Goal: Information Seeking & Learning: Find specific fact

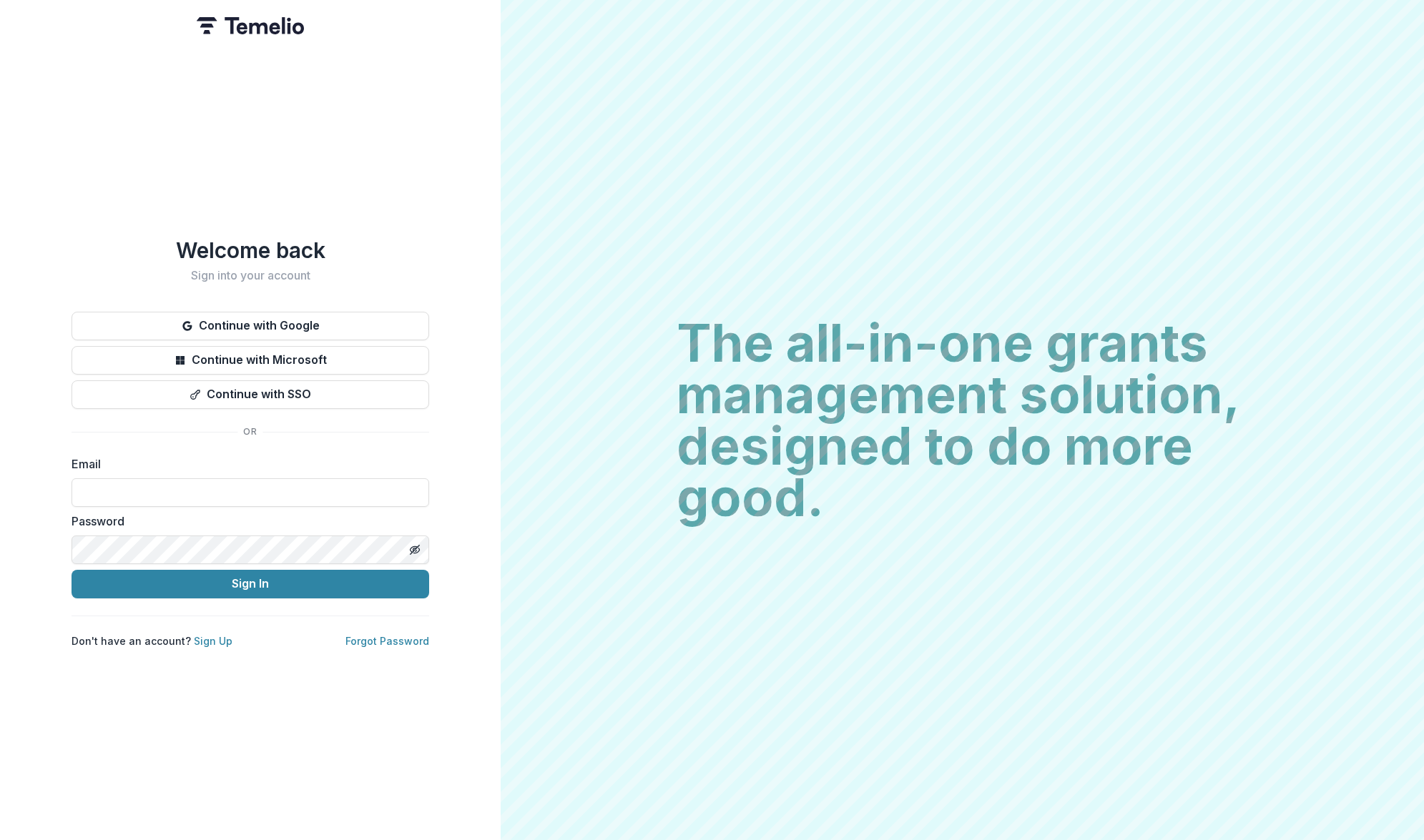
type input "**********"
click at [250, 577] on button "Sign In" at bounding box center [250, 584] width 358 height 29
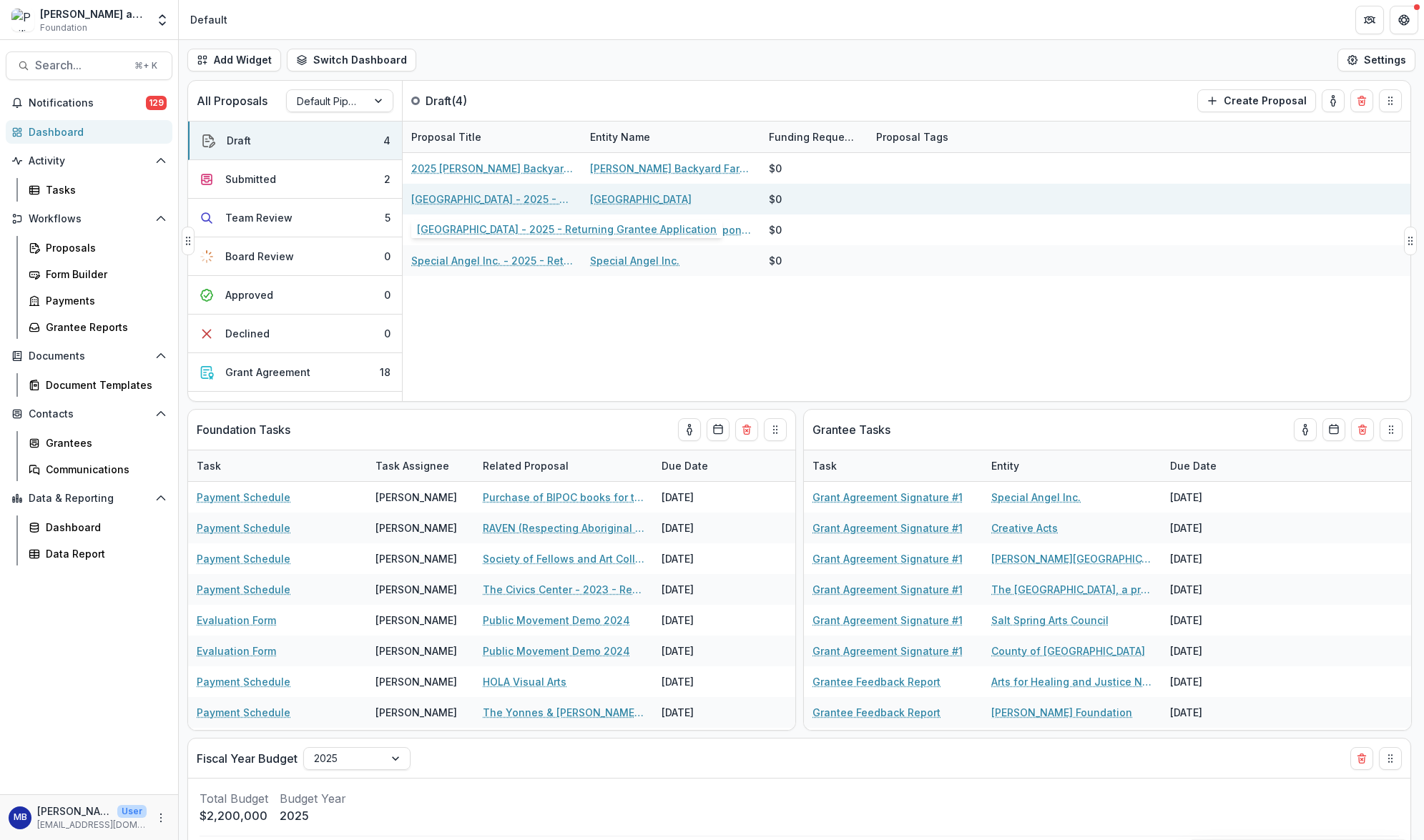
click at [505, 199] on link "Philadelphia Museum of Art - 2025 - Returning Grantee Application" at bounding box center [492, 198] width 162 height 15
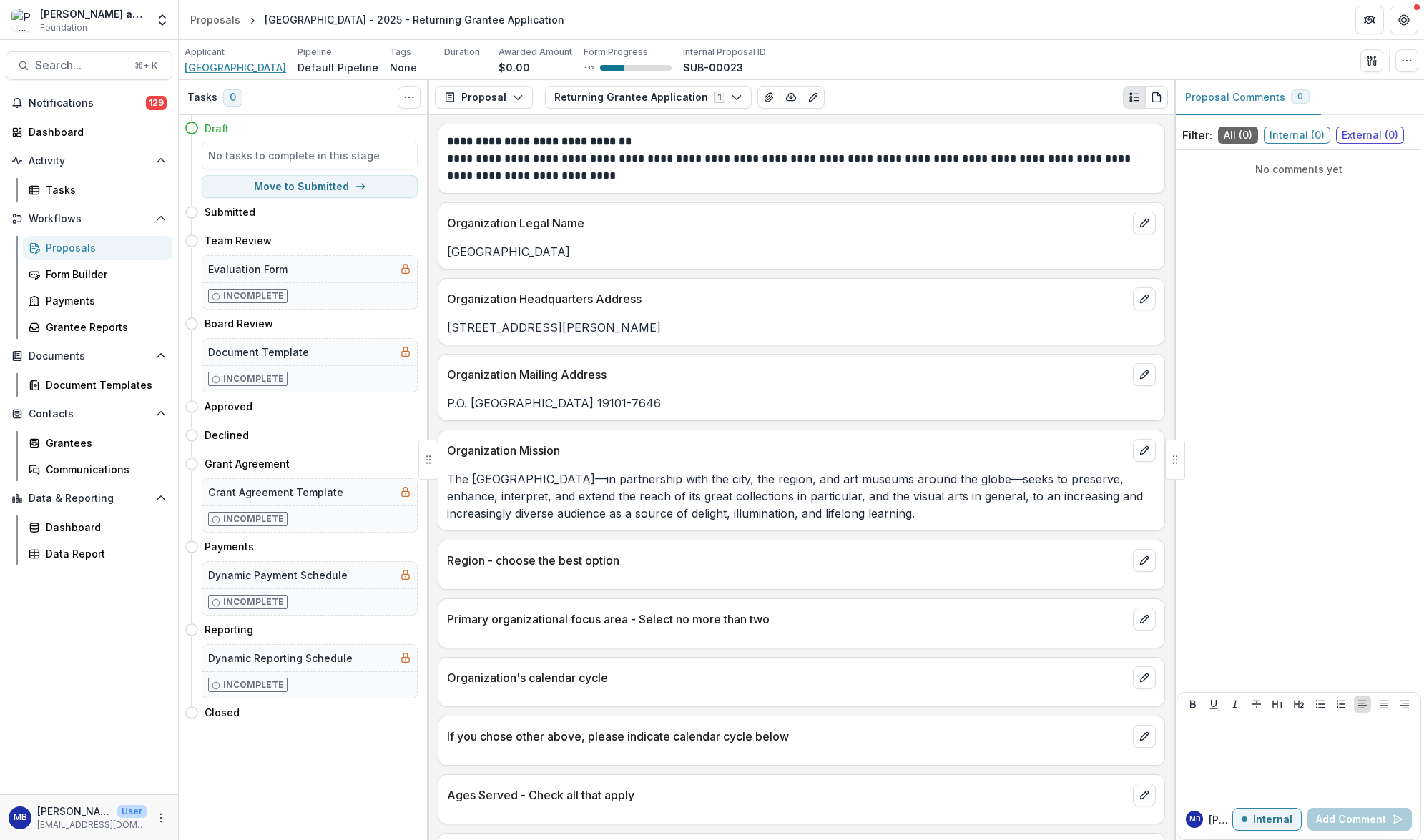
click at [233, 66] on span "Philadelphia Museum of Art" at bounding box center [235, 67] width 102 height 15
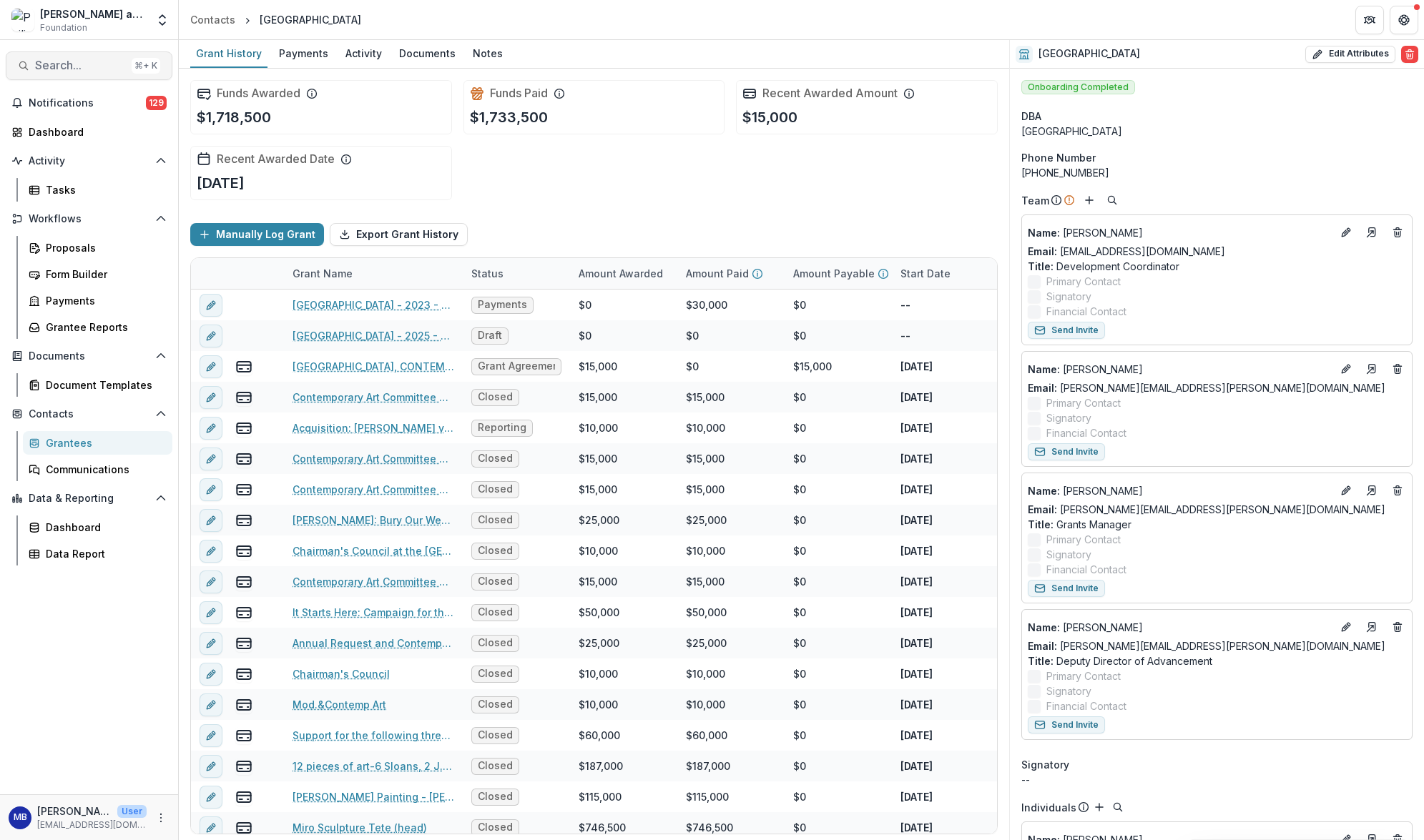
click at [63, 65] on span "Search..." at bounding box center [80, 65] width 91 height 13
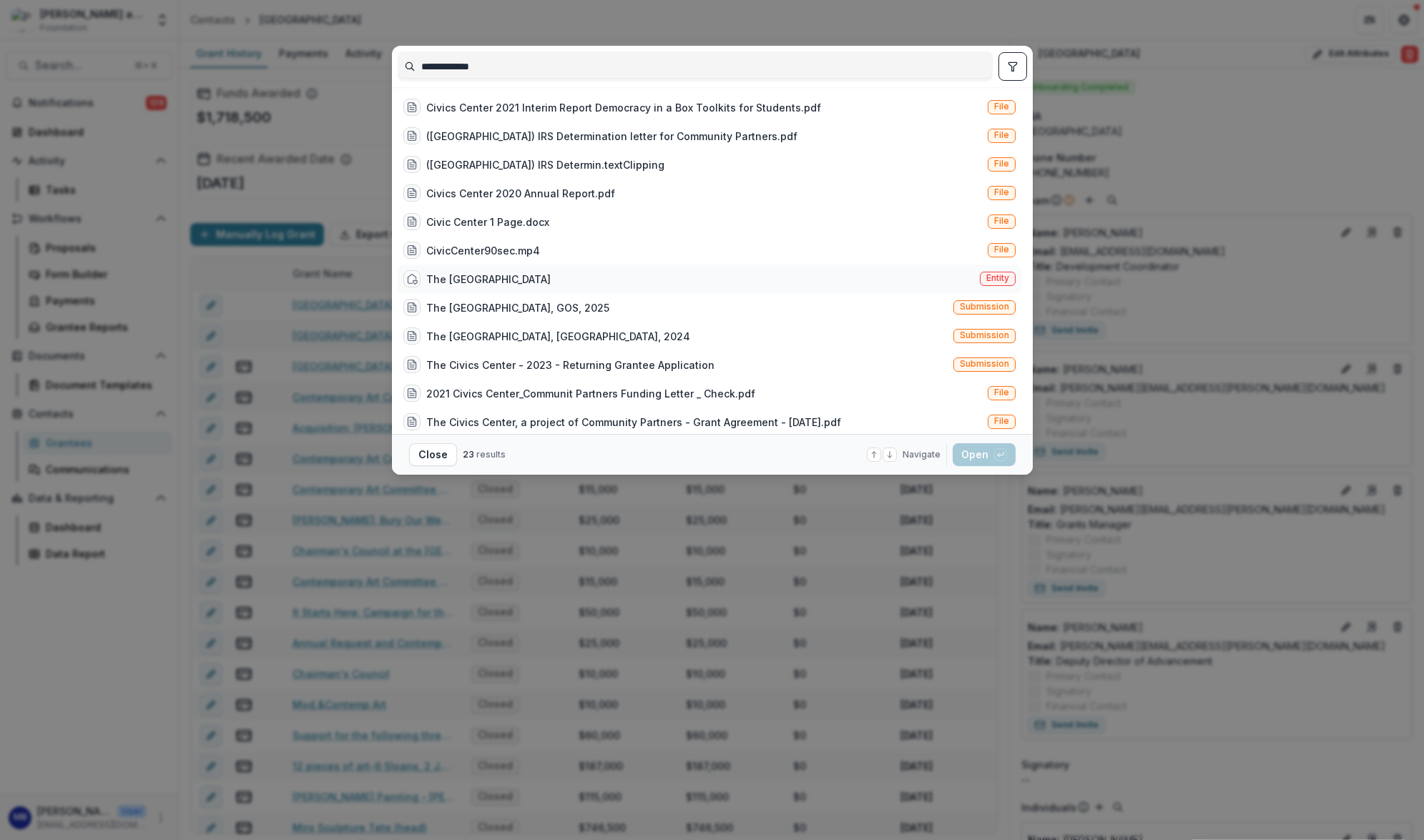
type input "**********"
click at [456, 279] on div "The Civics Center" at bounding box center [488, 279] width 124 height 15
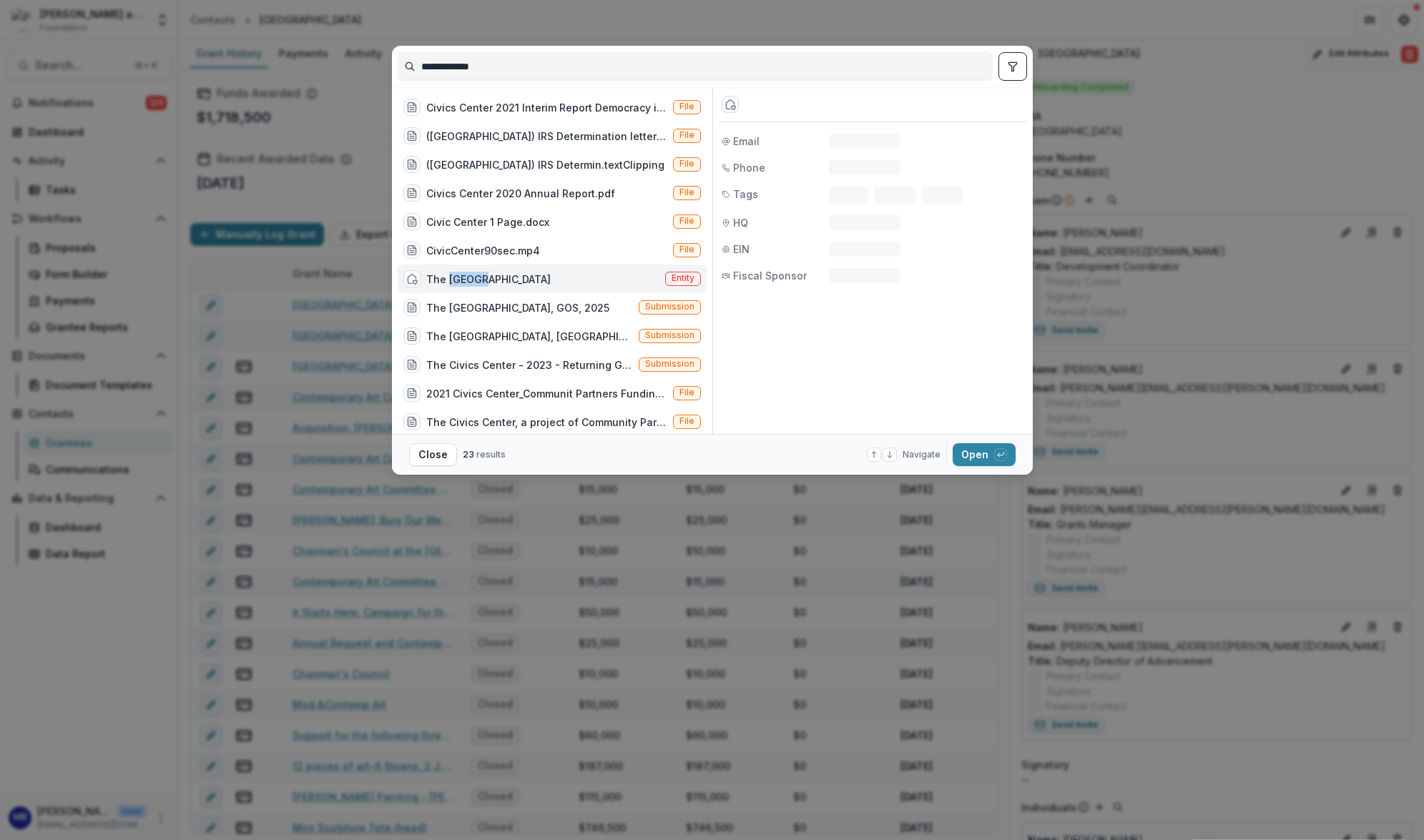
click at [456, 279] on div "The Civics Center" at bounding box center [488, 279] width 124 height 15
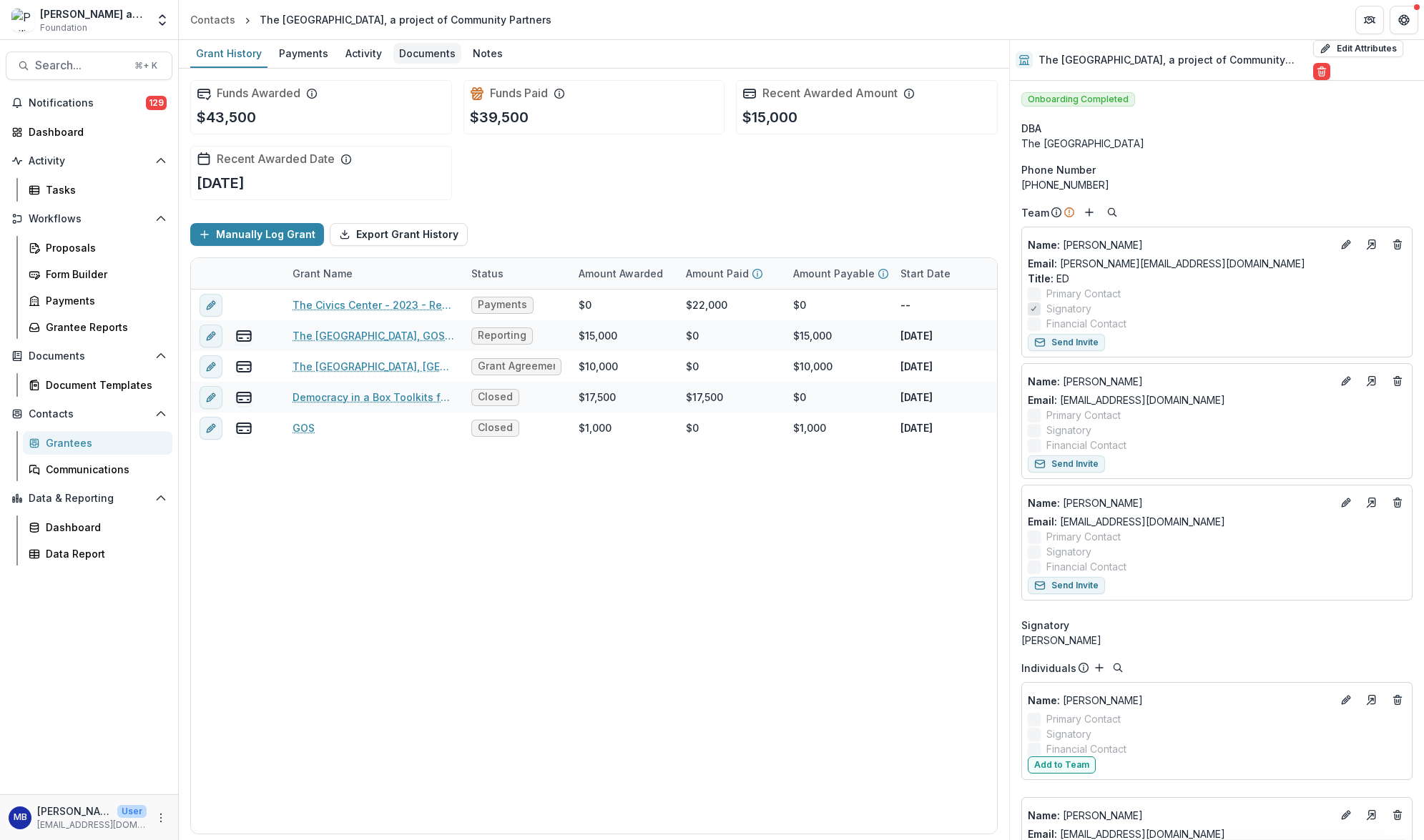
click at [417, 55] on div "Documents" at bounding box center [427, 53] width 68 height 21
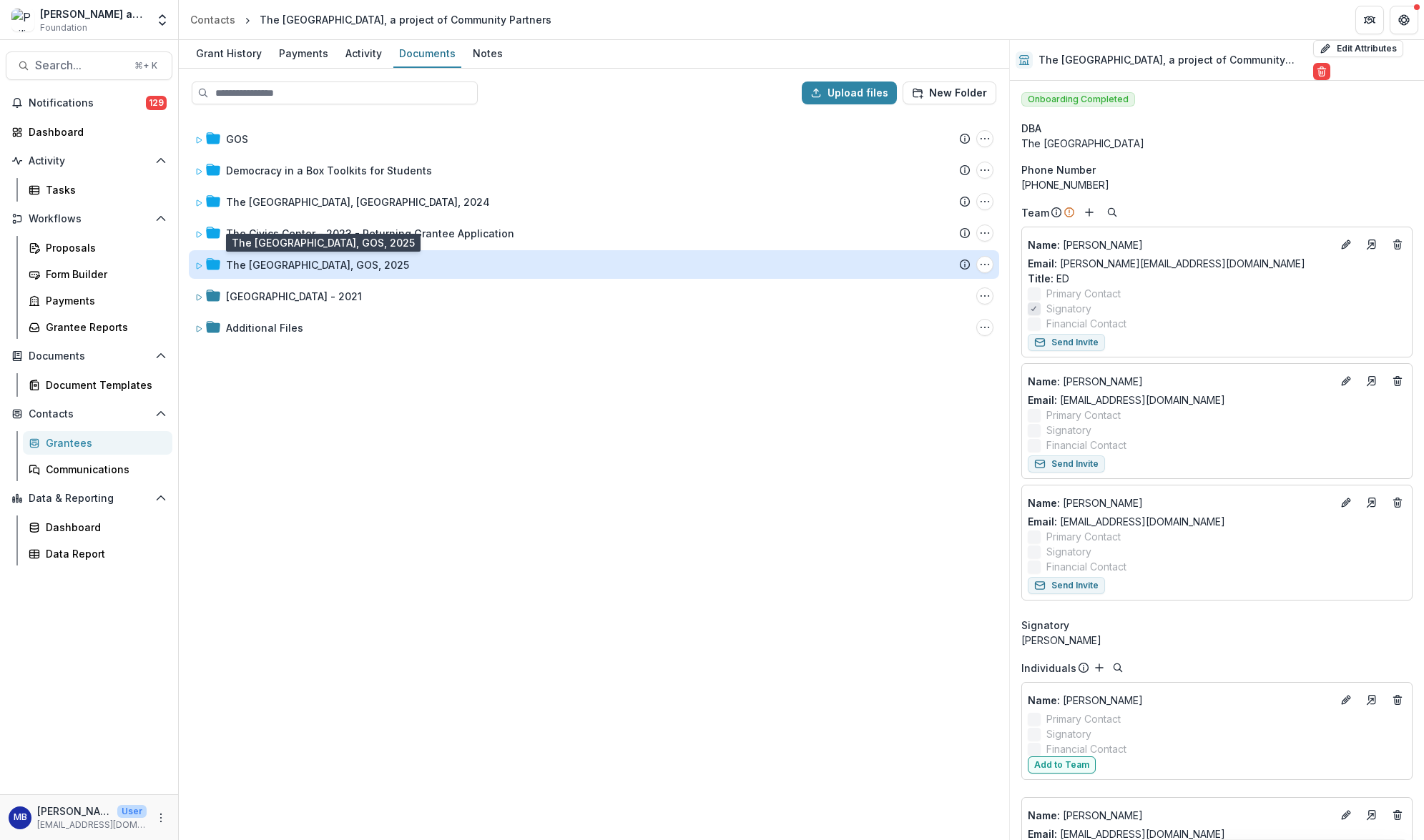
click at [261, 263] on div "The Civics Center, GOS, 2025" at bounding box center [317, 265] width 183 height 15
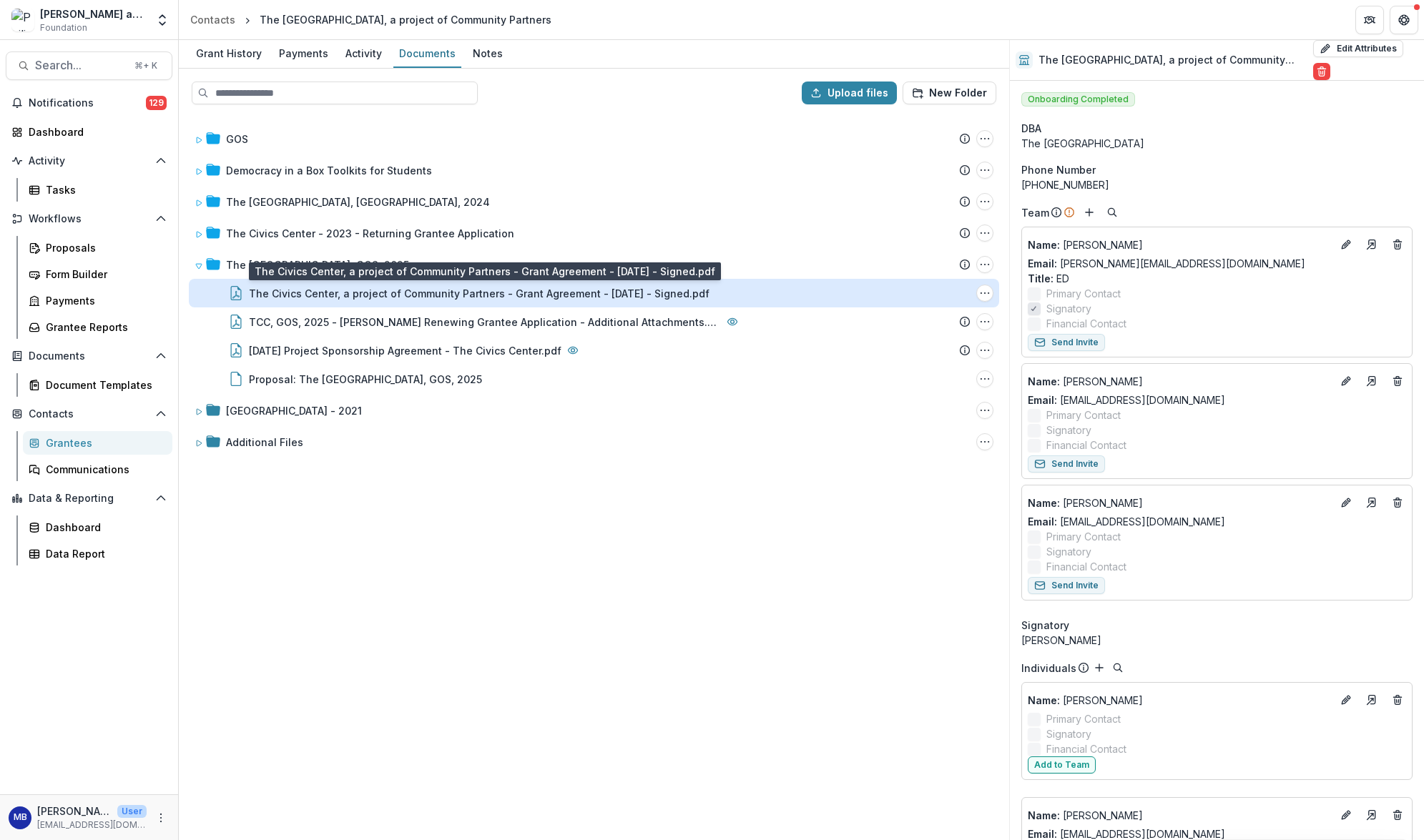
click at [352, 293] on div "The Civics Center, a project of Community Partners - Grant Agreement - 2025-06-…" at bounding box center [478, 293] width 460 height 15
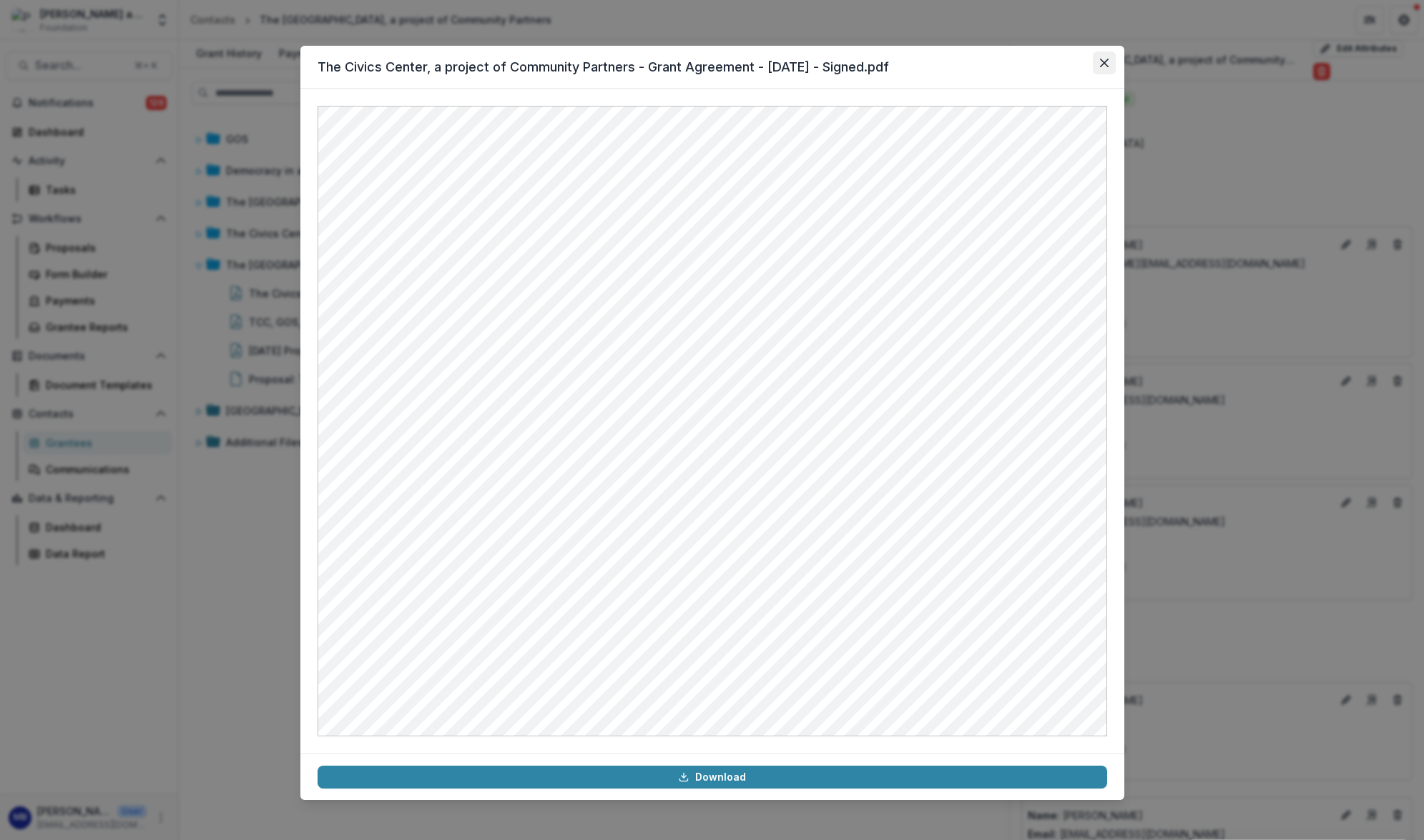
click at [1105, 63] on icon "Close" at bounding box center [1104, 63] width 9 height 9
